Goal: Transaction & Acquisition: Purchase product/service

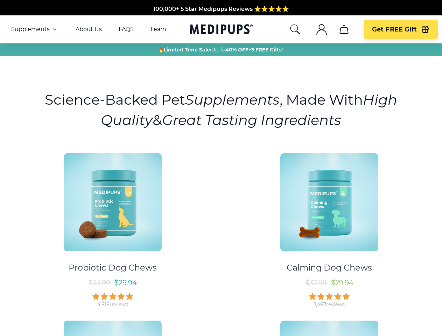
click at [221, 168] on div "Probiotic Dog Chews $ 37.99 $ 29.94 4,818 reviews Calming Dog Chews $ 37.99 $ 2…" at bounding box center [221, 311] width 434 height 328
click at [35, 29] on span "Supplements" at bounding box center [30, 29] width 39 height 7
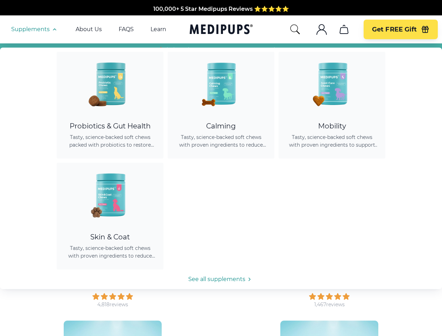
click at [54, 29] on icon "button" at bounding box center [54, 29] width 8 height 8
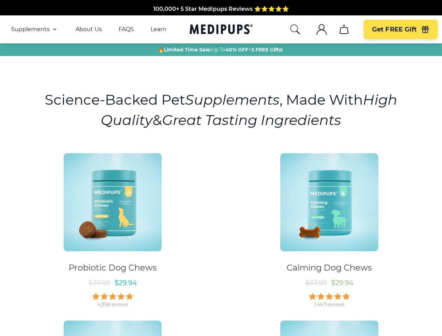
click at [295, 29] on icon "search" at bounding box center [294, 29] width 11 height 11
click at [321, 29] on icon ".cls-1{fill:none;stroke:currentColor;stroke-miterlimit:10;stroke-width:1.5px;}" at bounding box center [321, 29] width 11 height 11
click at [344, 29] on icon "cart" at bounding box center [343, 29] width 11 height 11
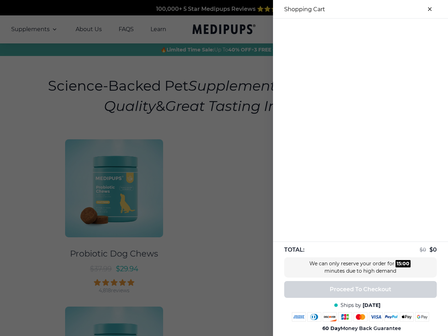
click at [344, 29] on div at bounding box center [360, 25] width 175 height 12
click at [400, 29] on div at bounding box center [360, 25] width 175 height 12
